Goal: Information Seeking & Learning: Learn about a topic

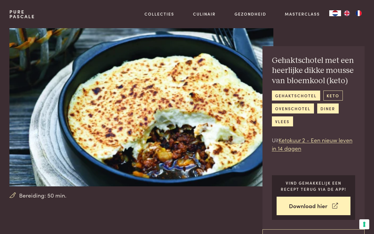
click at [337, 96] on link "keto" at bounding box center [333, 96] width 19 height 10
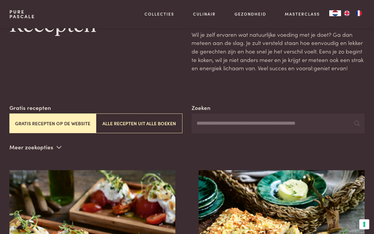
scroll to position [32, 0]
click at [54, 125] on button "Gratis recepten op de website" at bounding box center [52, 123] width 87 height 20
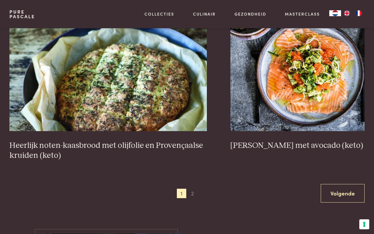
scroll to position [1038, 0]
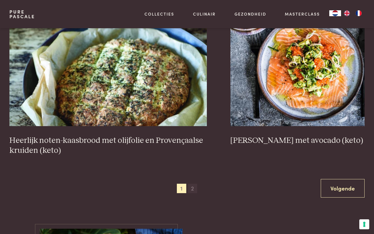
click at [193, 186] on span "2" at bounding box center [192, 188] width 9 height 9
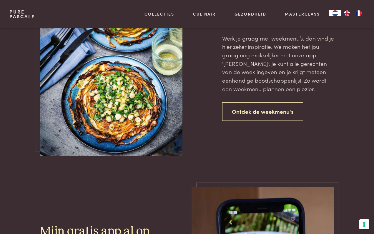
scroll to position [1304, 0]
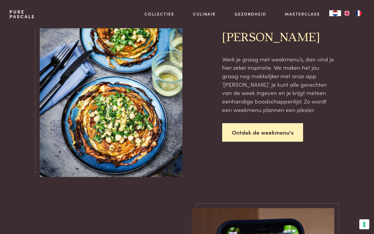
click at [272, 128] on link "Ontdek de weekmenu's" at bounding box center [262, 132] width 81 height 19
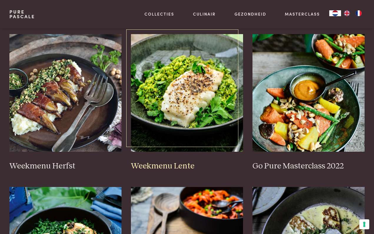
scroll to position [291, 0]
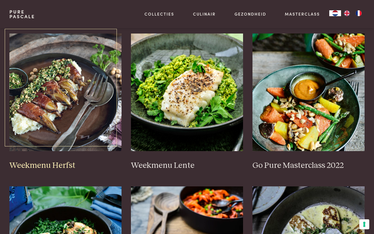
click at [61, 164] on h3 "Weekmenu Herfst" at bounding box center [65, 166] width 112 height 10
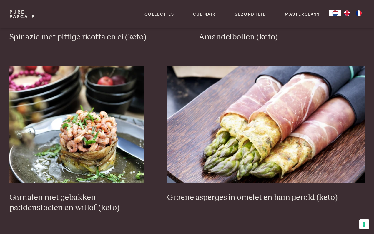
scroll to position [50, 0]
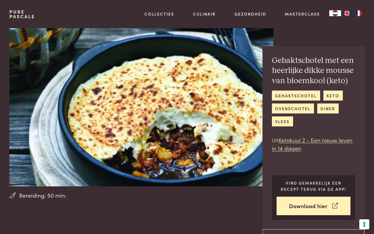
click at [198, 128] on img at bounding box center [141, 107] width 264 height 158
click at [142, 123] on img at bounding box center [141, 107] width 264 height 158
click at [169, 114] on img at bounding box center [141, 107] width 264 height 158
click at [298, 139] on link "Ketokuur 2 - Een nieuw leven in 14 dagen" at bounding box center [312, 144] width 81 height 16
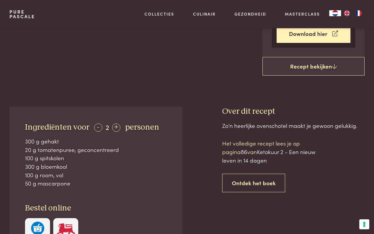
scroll to position [173, 0]
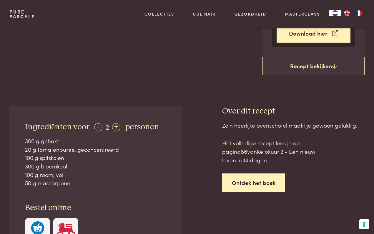
click at [251, 181] on link "Ontdek het boek" at bounding box center [253, 183] width 63 height 19
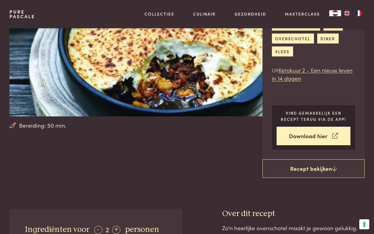
scroll to position [69, 0]
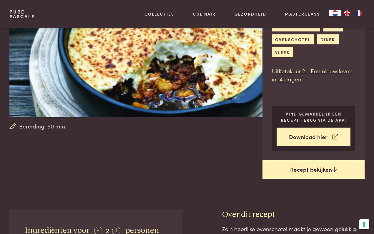
click at [305, 170] on link "Recept bekijken" at bounding box center [314, 169] width 102 height 19
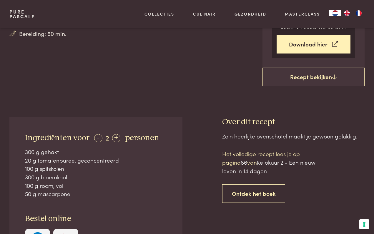
scroll to position [160, 0]
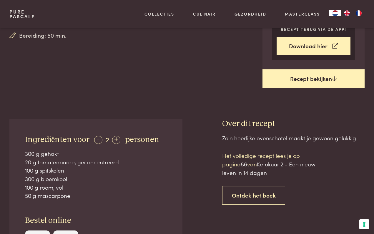
click at [311, 76] on link "Recept bekijken" at bounding box center [314, 78] width 102 height 19
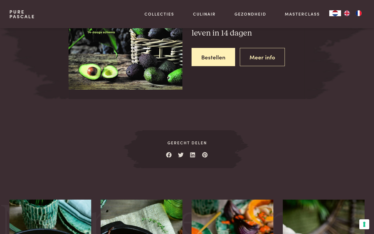
scroll to position [623, 0]
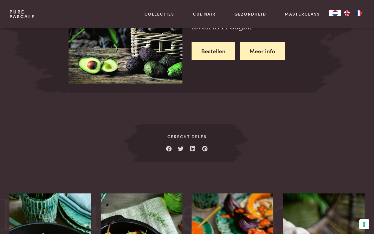
click at [260, 48] on link "Meer info" at bounding box center [262, 51] width 45 height 19
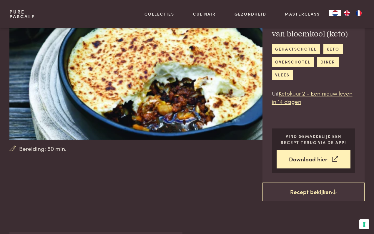
scroll to position [45, 0]
